Goal: Task Accomplishment & Management: Use online tool/utility

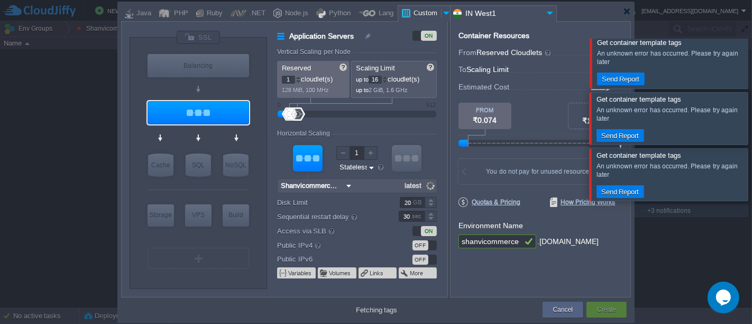
scroll to position [955, 0]
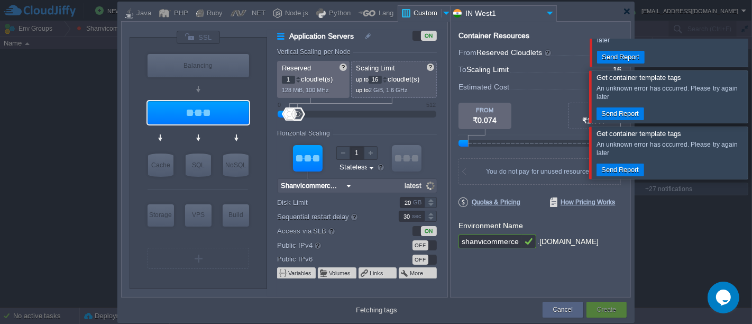
click at [752, 130] on div "Get container template tags An unknown error has occurred. Please try again lat…" at bounding box center [752, 172] width 0 height 270
click at [748, 123] on div at bounding box center [748, 97] width 0 height 52
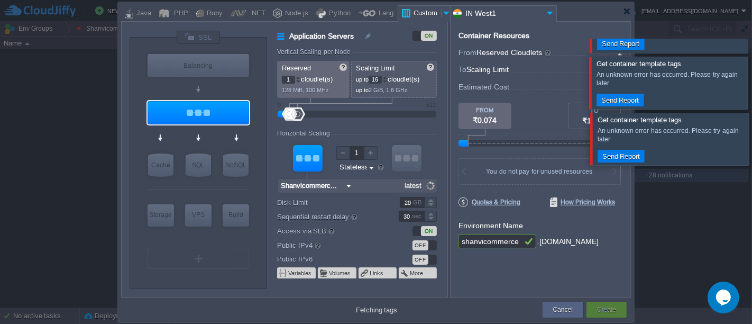
click at [752, 130] on div "Get container template tags An unknown error has occurred. Please try again lat…" at bounding box center [752, 172] width 0 height 270
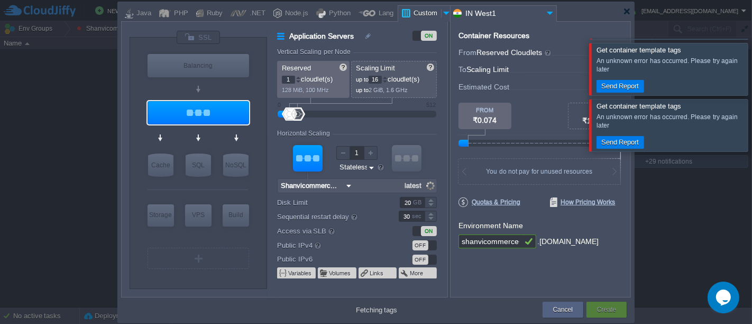
click at [742, 130] on body "New Environment Import Marketplace Bonus ₹0.00 Upgrade Account Balance ₹0.00 Se…" at bounding box center [376, 162] width 752 height 324
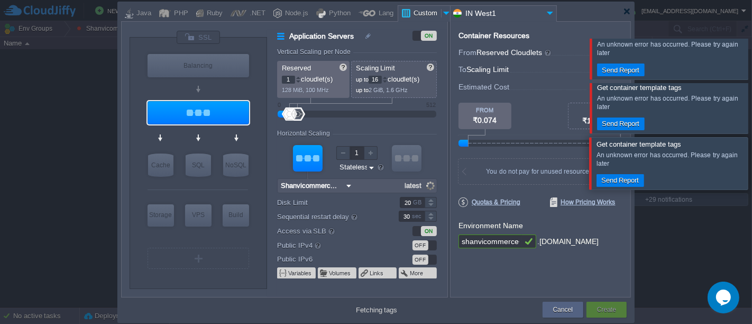
click at [742, 130] on body "New Environment Import Marketplace Bonus ₹0.00 Upgrade Account Balance ₹0.00 Se…" at bounding box center [376, 162] width 752 height 324
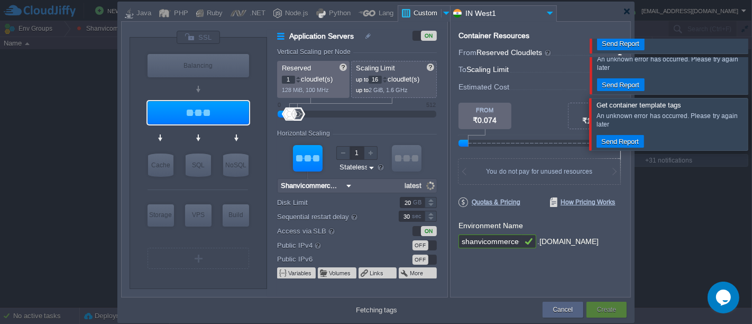
click at [752, 130] on div "Get container template tags An unknown error has occurred. Please try again lat…" at bounding box center [752, 172] width 0 height 270
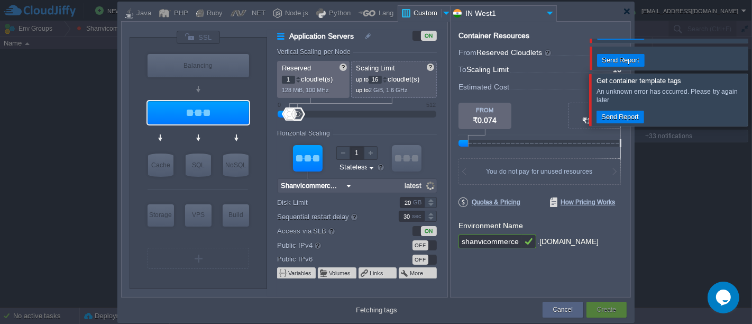
click at [752, 130] on div "Get container template tags An unknown error has occurred. Please try again lat…" at bounding box center [752, 172] width 0 height 270
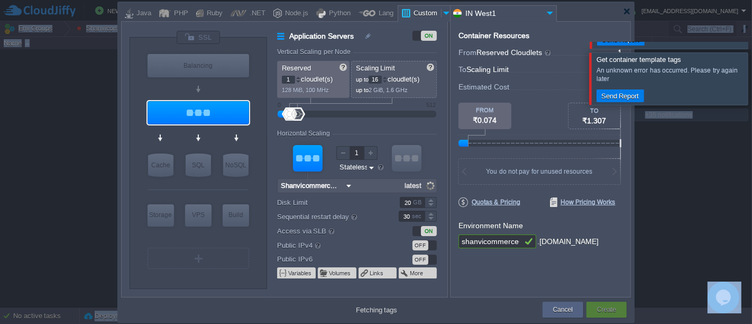
click at [752, 130] on div "Get container template tags An unknown error has occurred. Please try again lat…" at bounding box center [752, 172] width 0 height 270
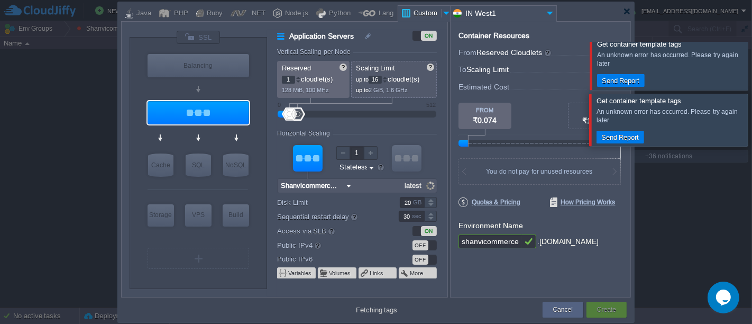
click at [742, 130] on body "New Environment Import Marketplace Bonus ₹0.00 Upgrade Account Balance ₹0.00 Se…" at bounding box center [376, 162] width 752 height 324
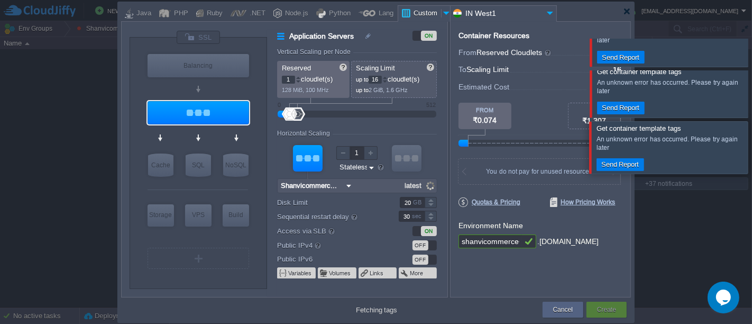
click at [742, 130] on body "New Environment Import Marketplace Bonus ₹0.00 Upgrade Account Balance ₹0.00 Se…" at bounding box center [376, 162] width 752 height 324
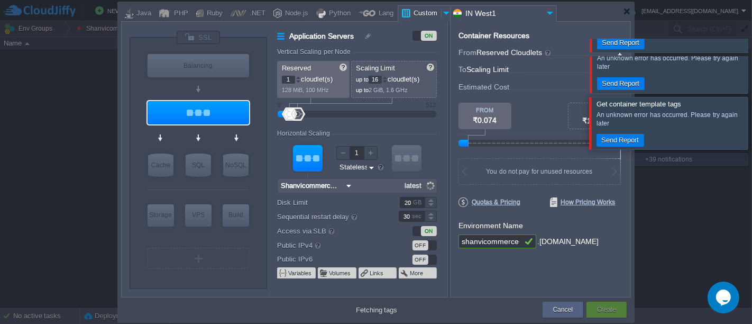
click at [742, 130] on body "New Environment Import Marketplace Bonus ₹0.00 Upgrade Account Balance ₹0.00 Se…" at bounding box center [376, 162] width 752 height 324
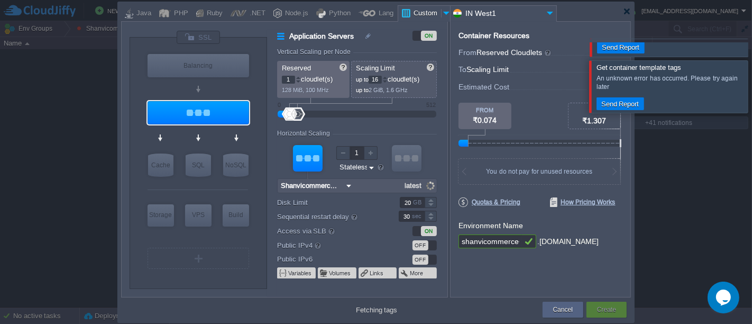
click at [752, 130] on div "Get container template tags An unknown error has occurred. Please try again lat…" at bounding box center [752, 172] width 0 height 270
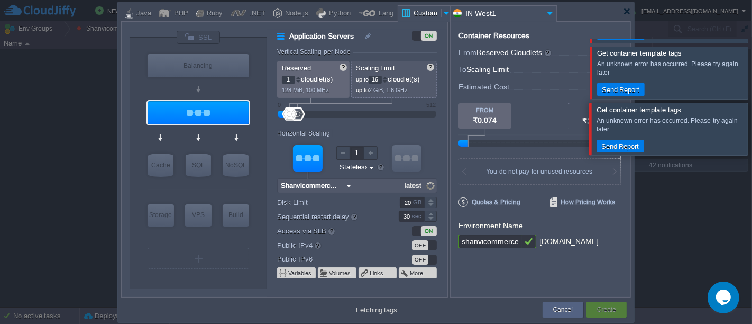
click at [752, 130] on div "Get container template tags An unknown error has occurred. Please try again lat…" at bounding box center [752, 172] width 0 height 270
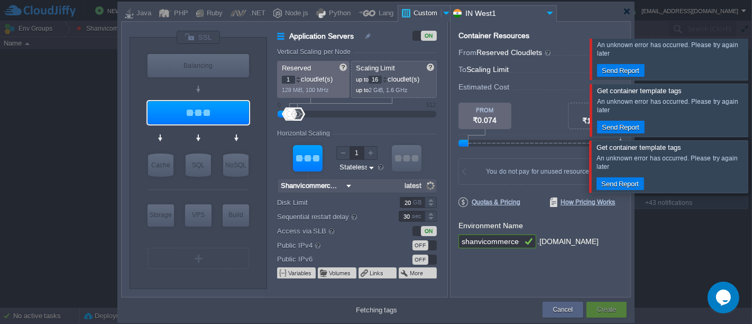
click at [742, 130] on body "New Environment Import Marketplace Bonus ₹0.00 Upgrade Account Balance ₹0.00 Se…" at bounding box center [376, 162] width 752 height 324
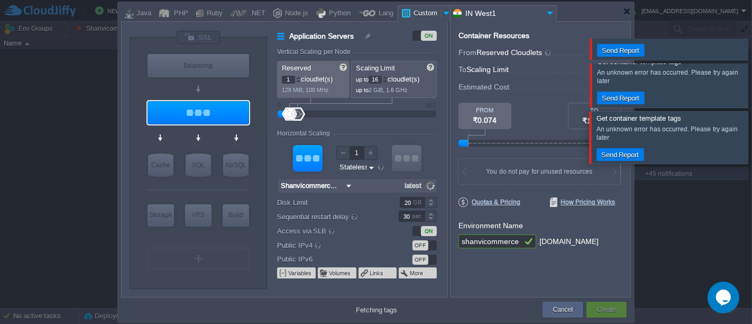
click at [742, 130] on div at bounding box center [376, 162] width 752 height 324
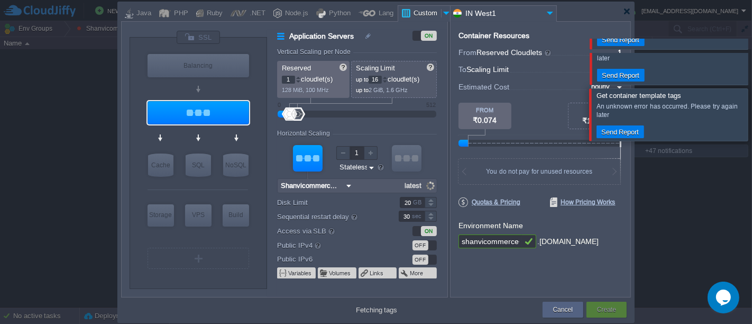
click at [742, 130] on body "New Environment Import Marketplace Bonus ₹0.00 Upgrade Account Balance ₹0.00 Se…" at bounding box center [376, 162] width 752 height 324
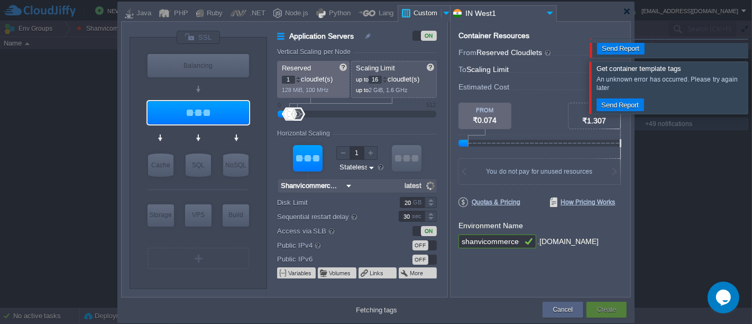
click at [752, 130] on div "Get container template tags An unknown error has occurred. Please try again lat…" at bounding box center [752, 172] width 0 height 270
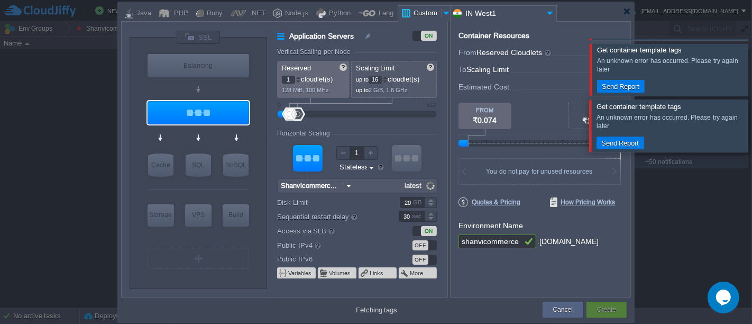
click at [742, 130] on body "New Environment Import Marketplace Bonus ₹0.00 Upgrade Account Balance ₹0.00 Se…" at bounding box center [376, 162] width 752 height 324
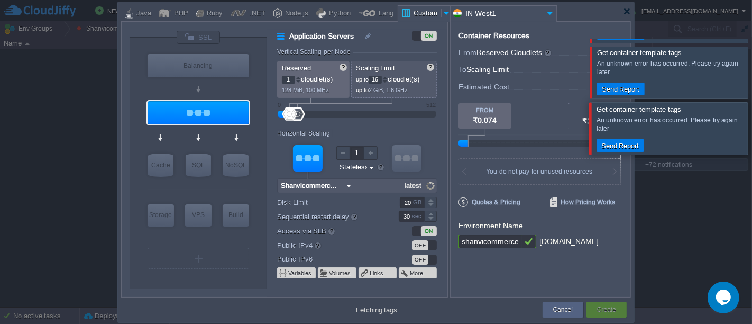
click at [496, 242] on input "shanvicommerce-backend-api" at bounding box center [490, 241] width 63 height 14
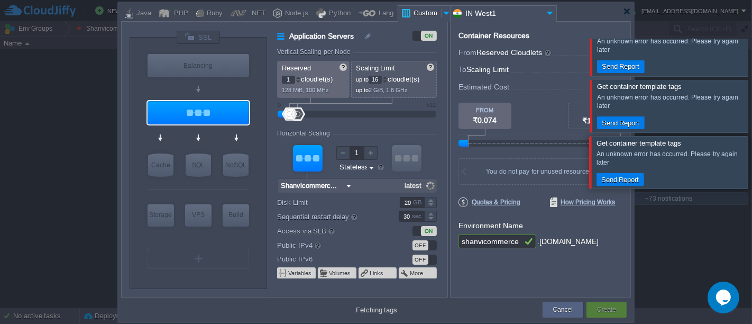
click at [496, 242] on input "shanvicommerce-backend-api" at bounding box center [490, 241] width 63 height 14
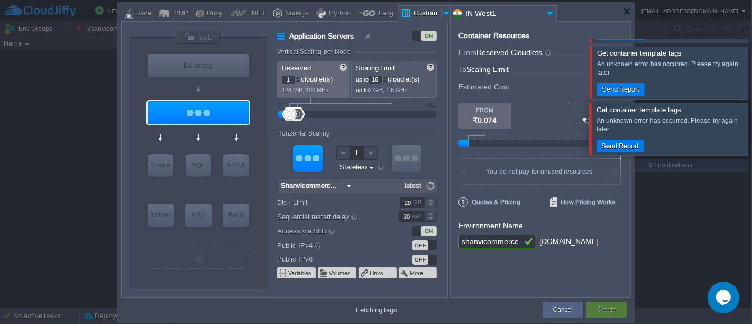
type input "latest"
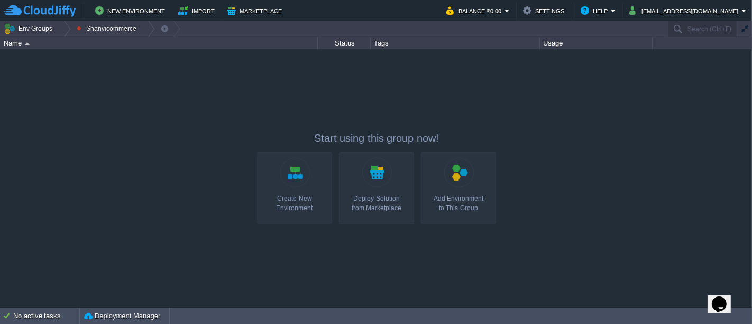
click at [314, 198] on div "Create New Environment" at bounding box center [294, 203] width 69 height 19
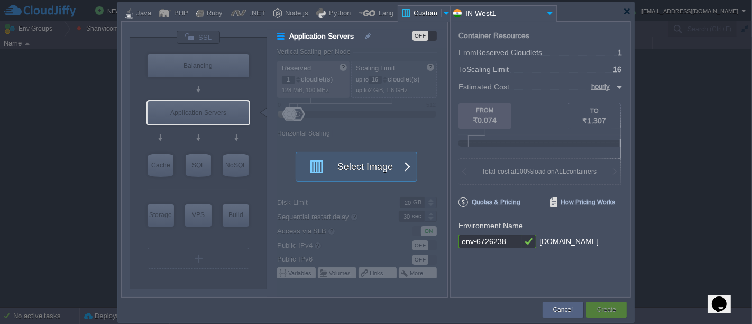
click at [505, 241] on input "env-6726238" at bounding box center [490, 241] width 63 height 14
paste input "shanvicommerce-backend-api"
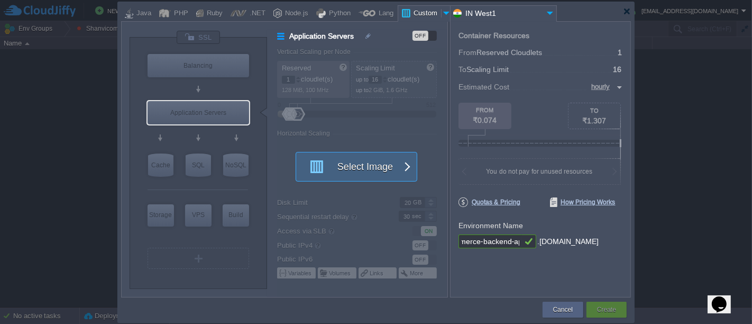
type input "shanvicommerce-backend-api"
click at [365, 175] on button "Select Image" at bounding box center [350, 166] width 95 height 29
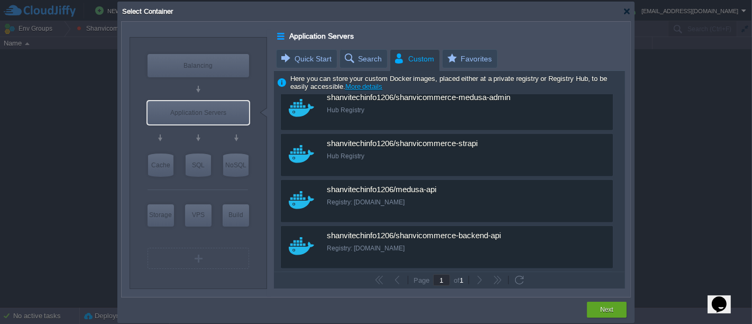
scroll to position [1071, 0]
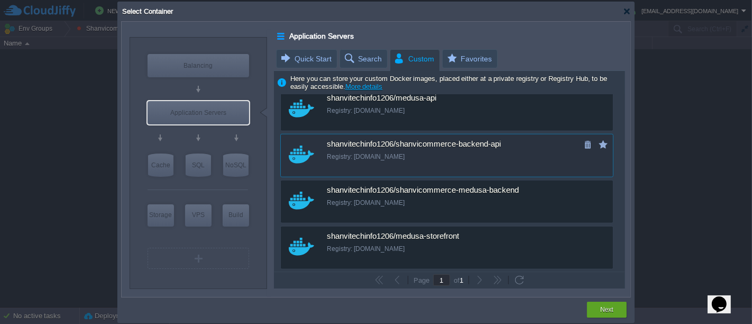
click at [405, 150] on div "shanvitechinfo1206/shanvicommerce-backend-api Registry: docker.io" at bounding box center [454, 149] width 255 height 30
type input "Shanvicommerc..."
type input "latest"
type input "Shanvicommerce-backend-api :"
type input "latest"
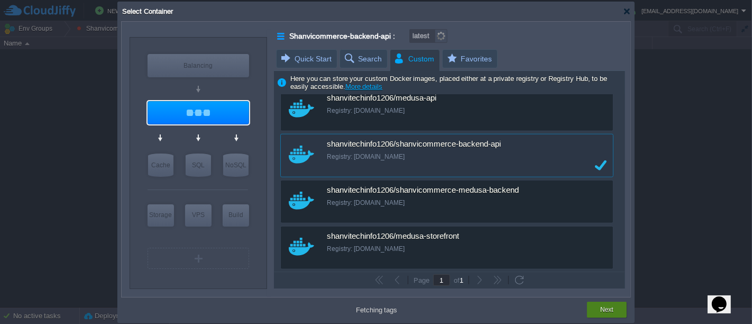
click at [595, 306] on div "Next" at bounding box center [607, 310] width 24 height 16
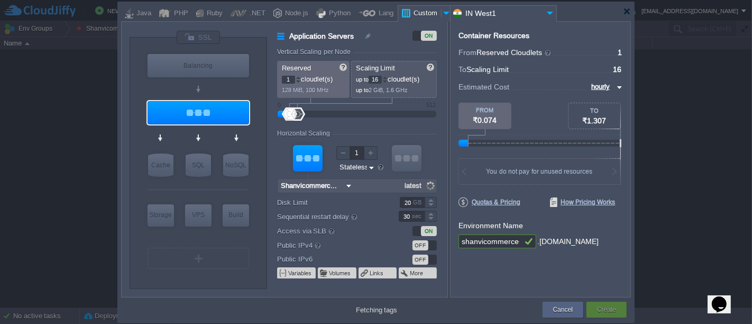
type input "2.0"
click at [613, 311] on button "Create" at bounding box center [606, 309] width 19 height 11
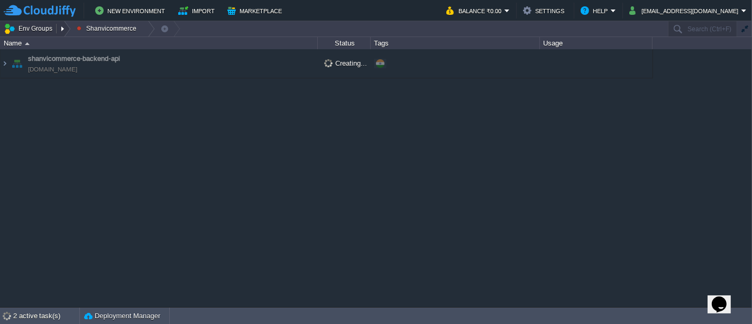
click at [41, 28] on button "Env Groups" at bounding box center [30, 28] width 52 height 15
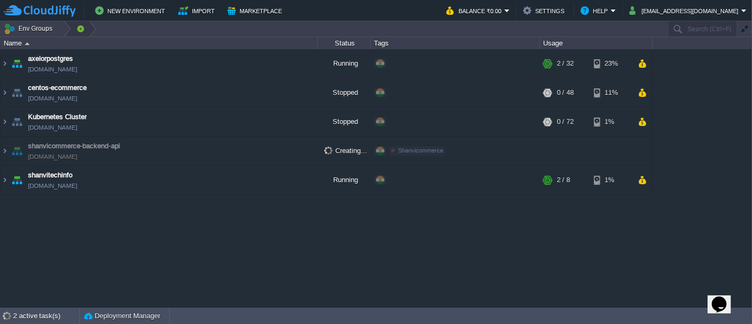
click at [79, 28] on button "button" at bounding box center [81, 28] width 10 height 15
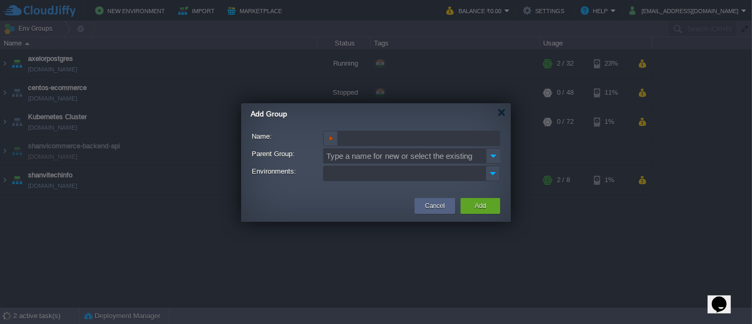
scroll to position [0, 0]
click at [441, 203] on button "Cancel" at bounding box center [435, 206] width 20 height 11
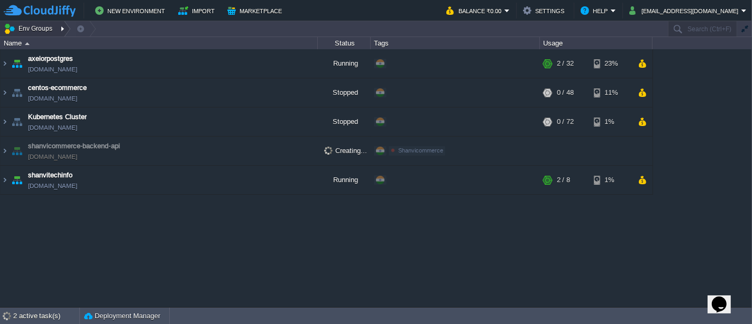
click at [60, 27] on div at bounding box center [64, 28] width 14 height 15
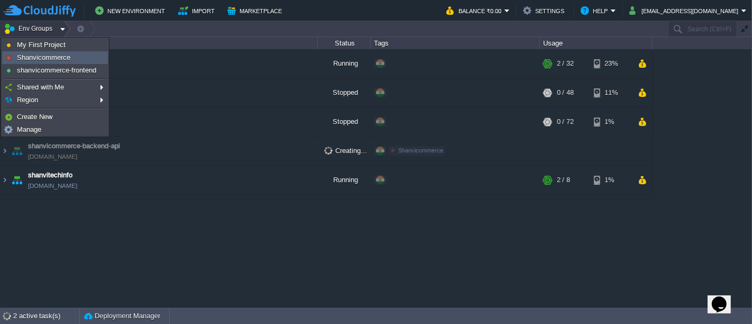
click at [60, 58] on span "Shanvicommerce" at bounding box center [43, 57] width 53 height 8
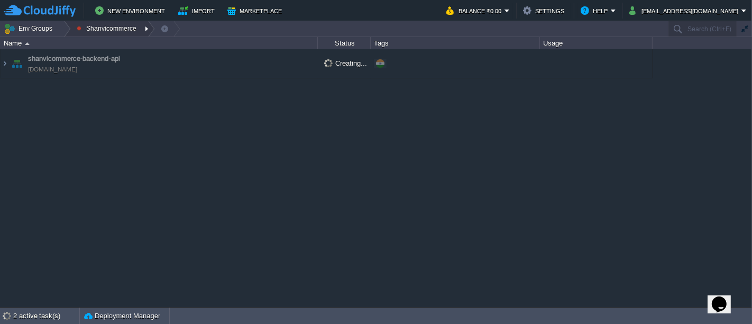
click at [111, 32] on button "Shanvicommerce" at bounding box center [108, 28] width 63 height 15
click at [154, 133] on div "axelorpostgres axelorpostgres.cloudjiffy.net Running + Add to Env Group RAM 5% …" at bounding box center [376, 177] width 752 height 257
click at [119, 26] on button "Shanvicommerce" at bounding box center [108, 28] width 63 height 15
click at [148, 121] on div "axelorpostgres axelorpostgres.cloudjiffy.net Running + Add to Env Group RAM 5% …" at bounding box center [376, 177] width 752 height 257
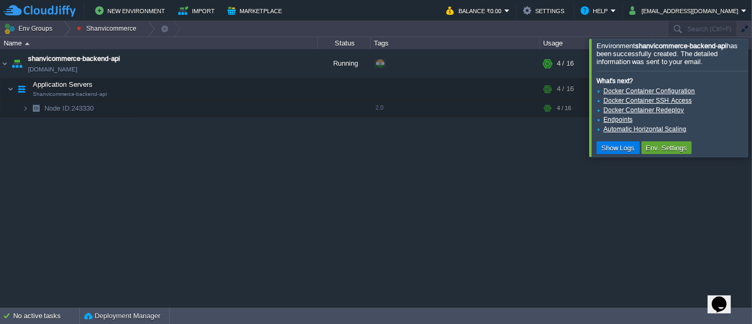
click at [752, 96] on div at bounding box center [765, 97] width 0 height 117
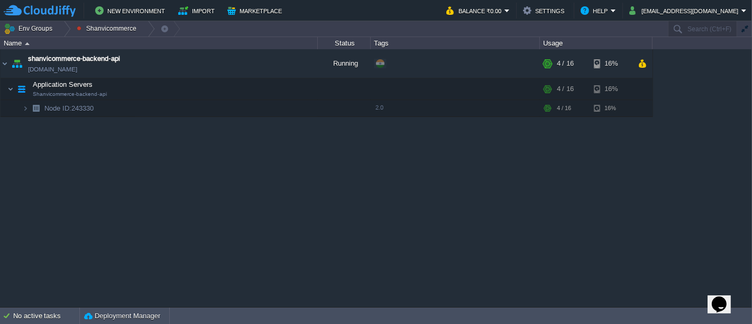
click at [329, 170] on div "axelorpostgres axelorpostgres.cloudjiffy.net Running + Add to Env Group RAM 5% …" at bounding box center [376, 177] width 752 height 257
click at [25, 108] on img at bounding box center [25, 108] width 6 height 16
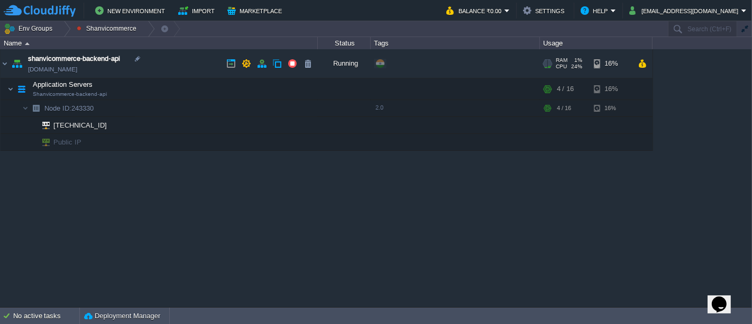
click at [77, 68] on link "shanvicommerce-backend-api.cloudjiffy.net" at bounding box center [52, 69] width 49 height 11
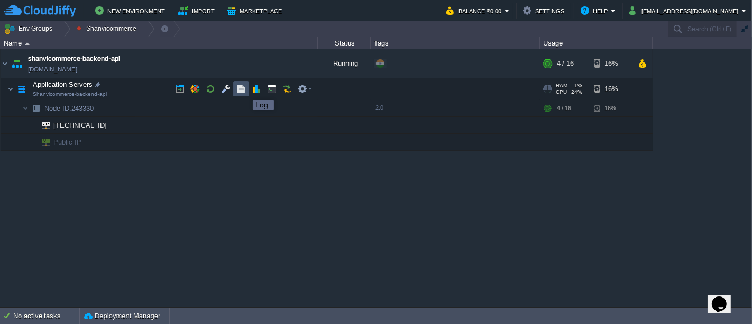
click at [240, 90] on button "button" at bounding box center [242, 89] width 10 height 10
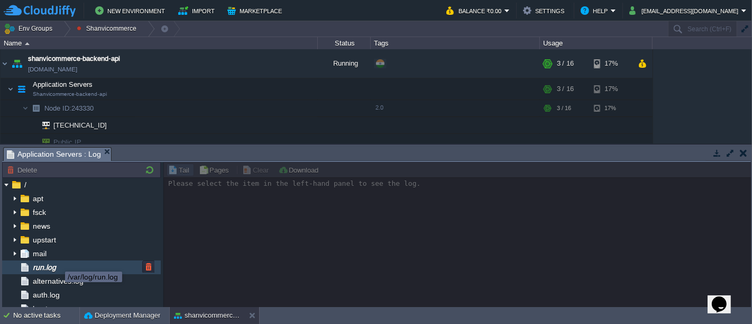
click at [57, 262] on span "run.log" at bounding box center [44, 267] width 27 height 10
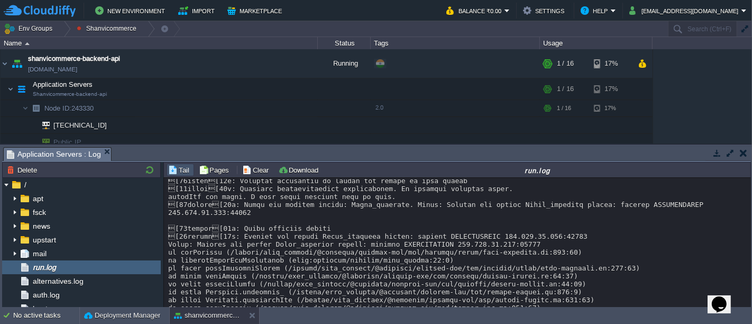
scroll to position [419, 0]
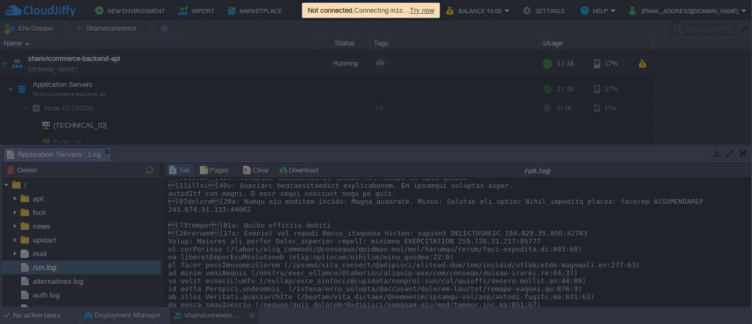
click at [434, 10] on span "Try now" at bounding box center [422, 10] width 24 height 8
click at [496, 117] on div at bounding box center [376, 162] width 752 height 324
click at [438, 151] on div at bounding box center [376, 162] width 752 height 324
